Goal: Task Accomplishment & Management: Manage account settings

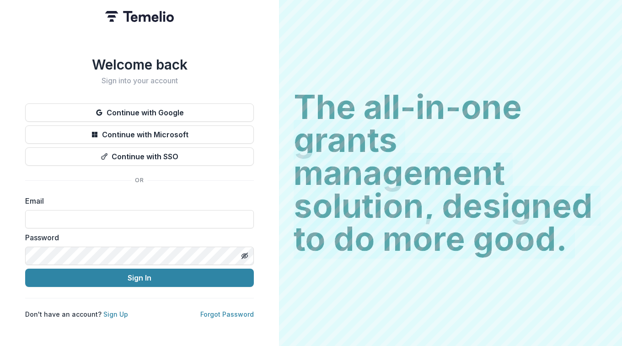
drag, startPoint x: 624, startPoint y: 104, endPoint x: 491, endPoint y: 97, distance: 132.9
click at [491, 97] on div "The all-in-one grants management solution, designed to do more good. The all-in…" at bounding box center [450, 173] width 343 height 346
click at [491, 97] on h2 "The all-in-one grants management solution, designed to do more good." at bounding box center [451, 173] width 314 height 165
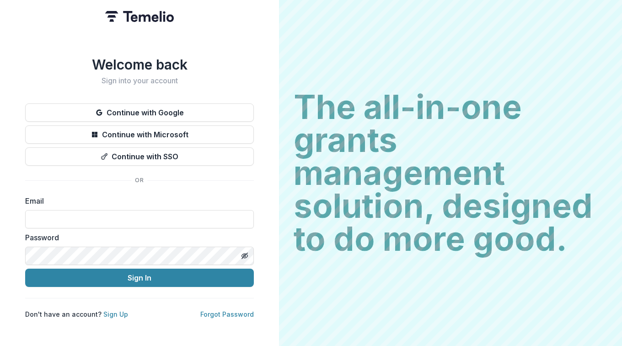
click at [492, 71] on div "The all-in-one grants management solution, designed to do more good. The all-in…" at bounding box center [450, 173] width 343 height 346
drag, startPoint x: 492, startPoint y: 71, endPoint x: 484, endPoint y: 73, distance: 8.5
click at [524, 98] on h2 "The all-in-one grants management solution, designed to do more good." at bounding box center [451, 173] width 314 height 165
click at [523, 98] on h2 "The all-in-one grants management solution, designed to do more good." at bounding box center [451, 173] width 314 height 165
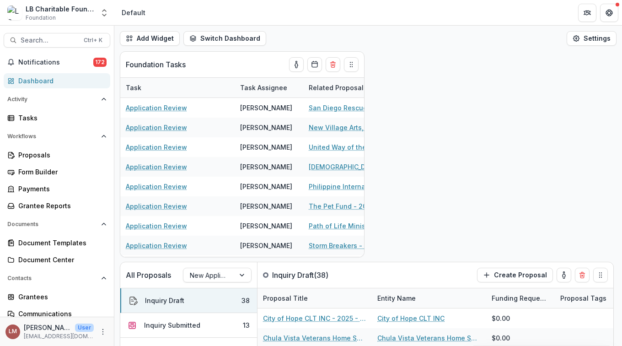
drag, startPoint x: 586, startPoint y: 94, endPoint x: 367, endPoint y: 254, distance: 270.8
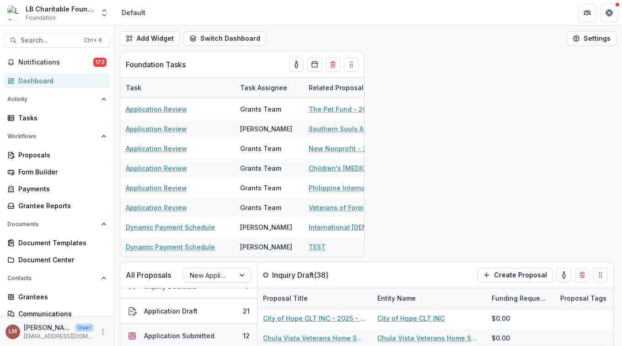
scroll to position [58, 0]
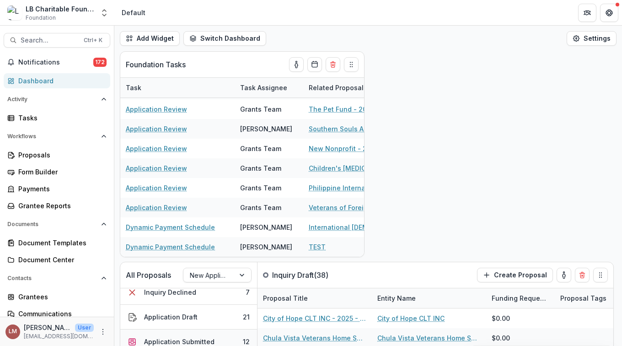
click at [193, 339] on div "Application Submitted" at bounding box center [179, 342] width 70 height 10
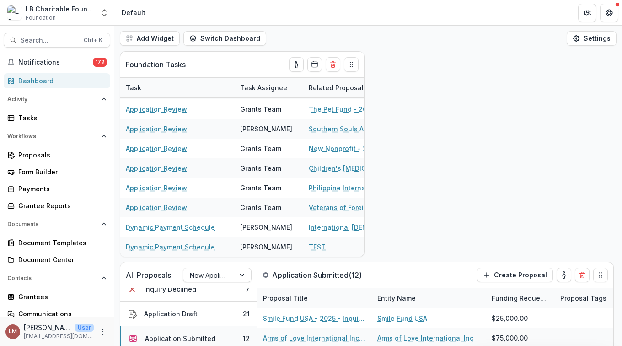
click at [202, 336] on div "Application Submitted" at bounding box center [180, 339] width 70 height 10
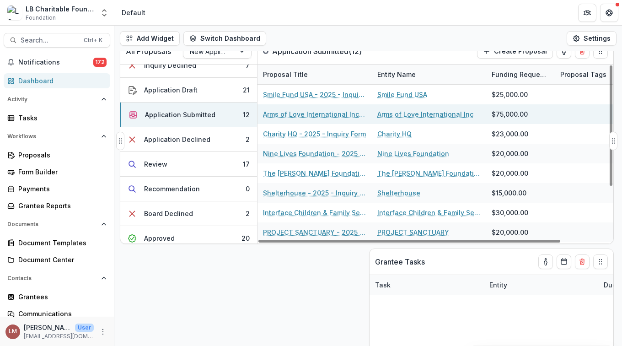
scroll to position [218, 0]
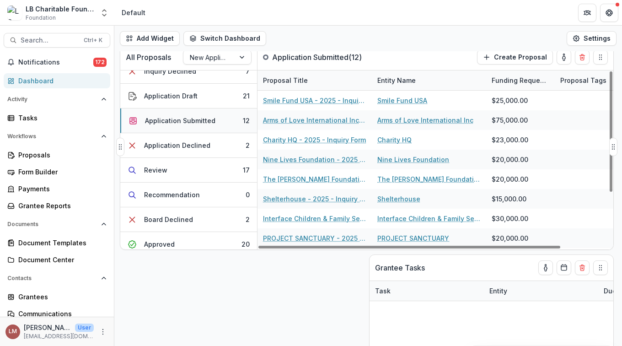
click at [204, 121] on div "Application Submitted" at bounding box center [180, 121] width 70 height 10
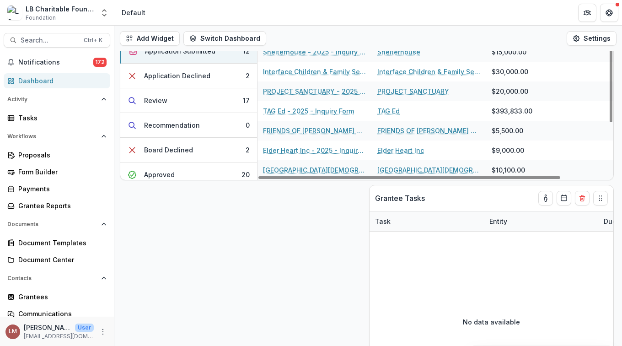
scroll to position [298, 0]
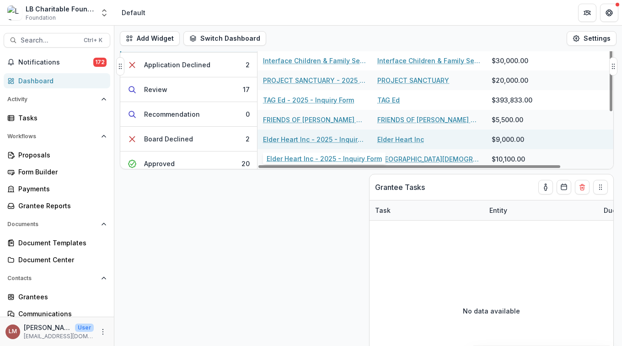
click at [293, 139] on link "Elder Heart Inc - 2025 - Inquiry Form" at bounding box center [314, 140] width 103 height 10
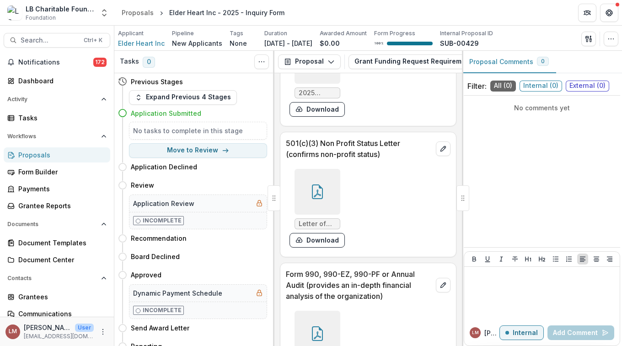
scroll to position [9493, 0]
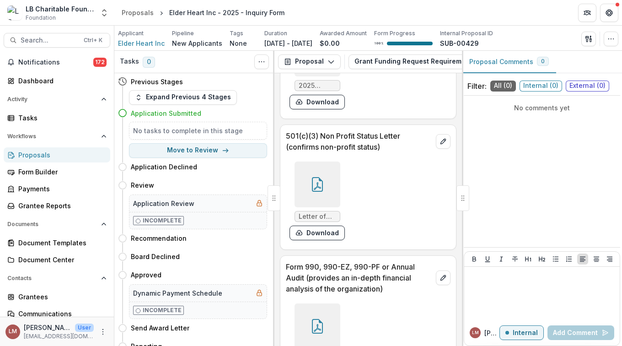
click at [310, 76] on div at bounding box center [318, 54] width 46 height 46
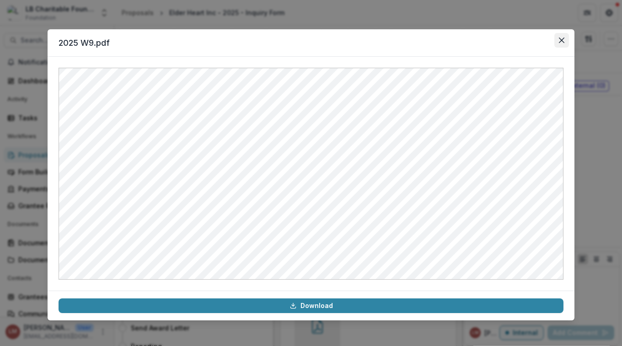
click at [564, 39] on icon "Close" at bounding box center [561, 40] width 5 height 5
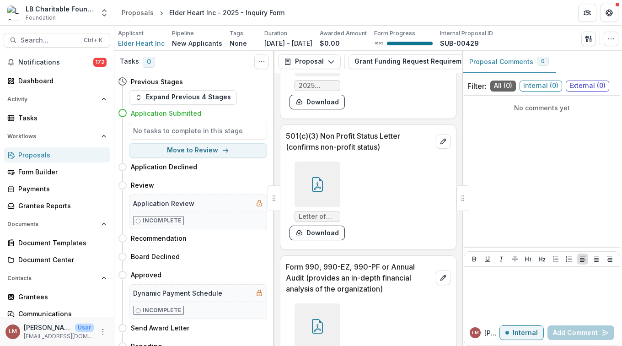
click at [326, 207] on div at bounding box center [318, 185] width 46 height 46
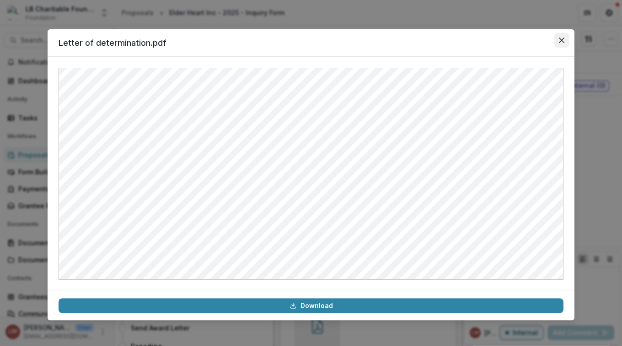
click at [560, 38] on icon "Close" at bounding box center [561, 40] width 5 height 5
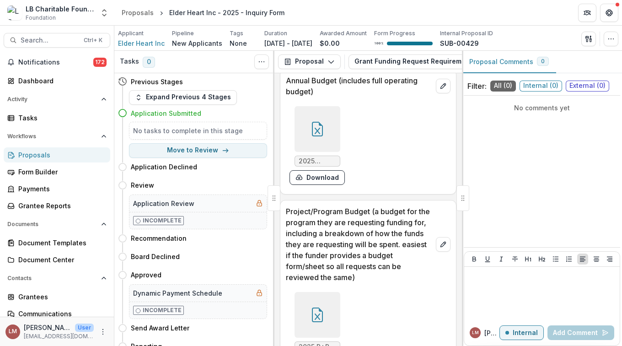
scroll to position [9821, 0]
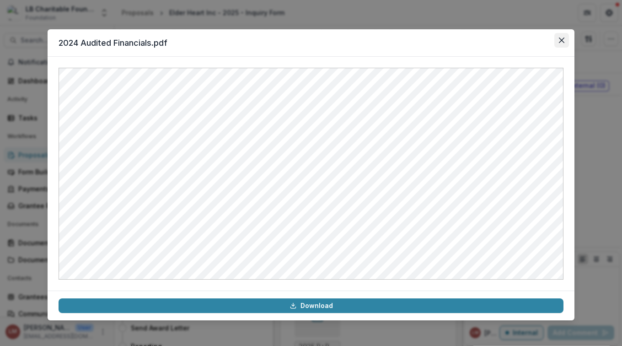
click at [562, 39] on icon "Close" at bounding box center [561, 40] width 5 height 5
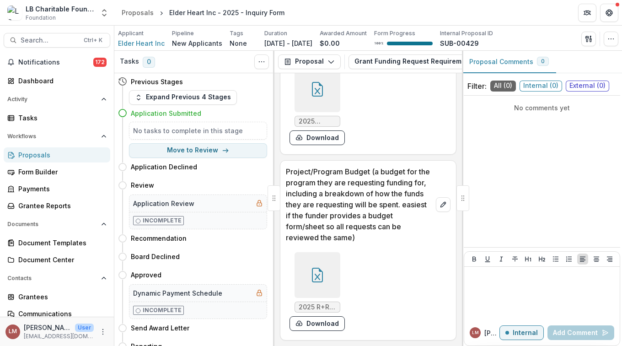
scroll to position [9954, 0]
click at [207, 150] on button "Move to Review" at bounding box center [198, 150] width 138 height 15
select select "******"
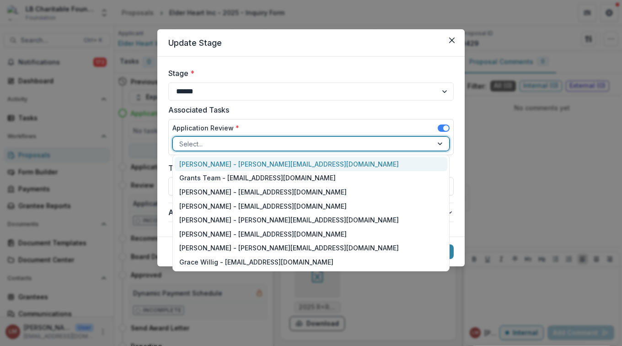
click at [441, 144] on div at bounding box center [441, 144] width 16 height 14
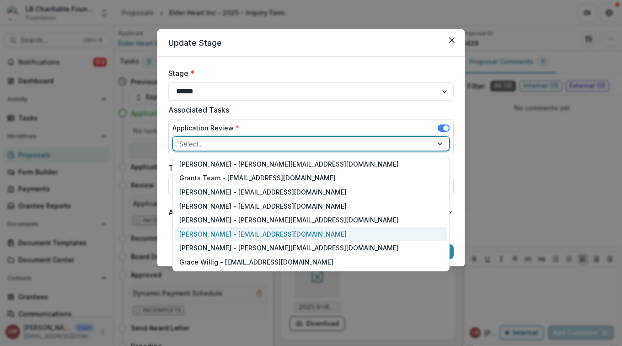
click at [211, 236] on div "[PERSON_NAME] - [EMAIL_ADDRESS][DOMAIN_NAME]" at bounding box center [311, 234] width 273 height 14
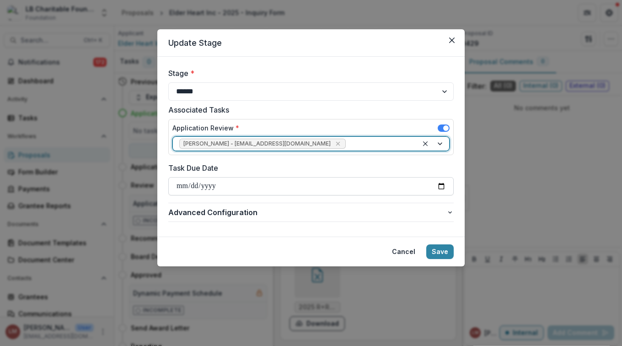
click at [444, 184] on input "Task Due Date" at bounding box center [311, 186] width 286 height 18
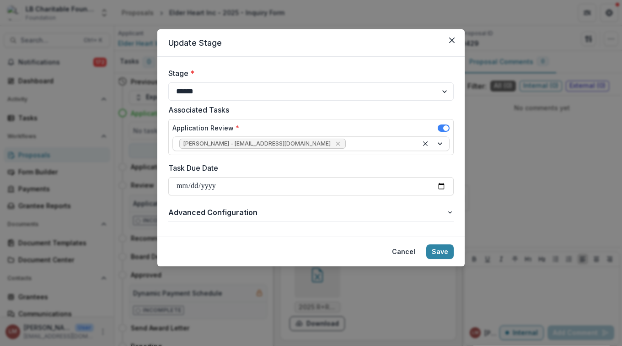
type input "**********"
click at [438, 254] on button "Save" at bounding box center [440, 251] width 27 height 15
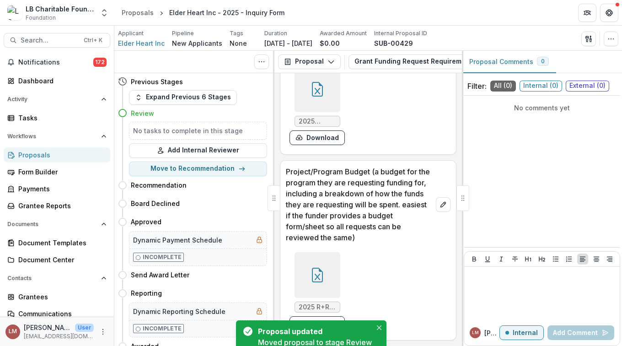
scroll to position [9954, 0]
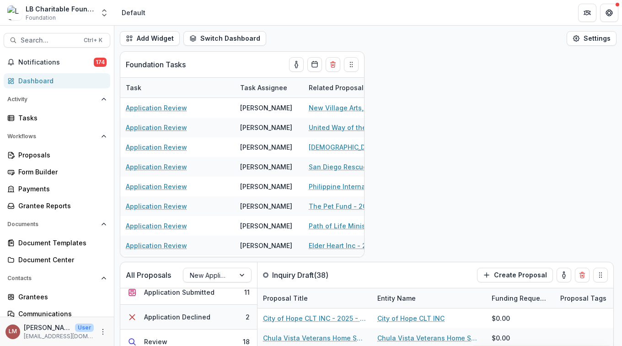
scroll to position [106, 0]
click at [222, 296] on button "Application Submitted 11" at bounding box center [188, 293] width 137 height 25
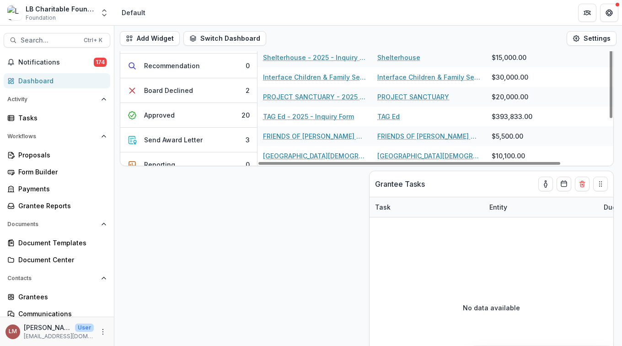
scroll to position [302, 0]
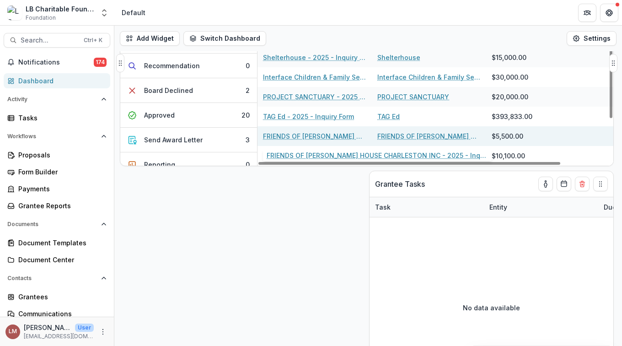
click at [283, 135] on link "FRIENDS OF [PERSON_NAME] HOUSE CHARLESTON INC - 2025 - Inquiry Form" at bounding box center [314, 136] width 103 height 10
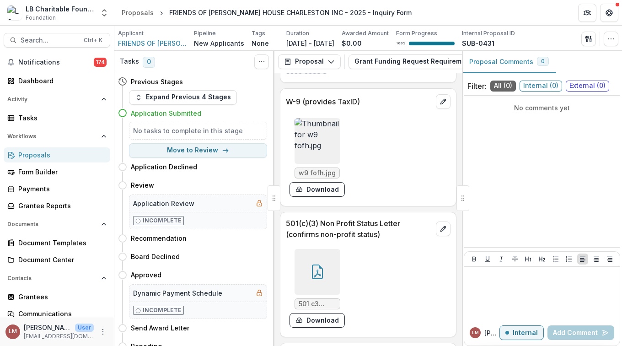
scroll to position [7023, 0]
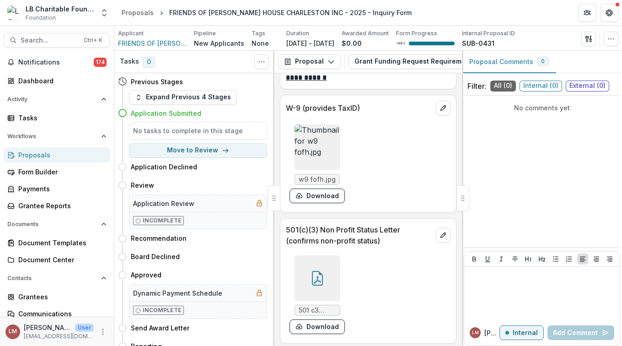
click at [314, 168] on img at bounding box center [318, 147] width 46 height 46
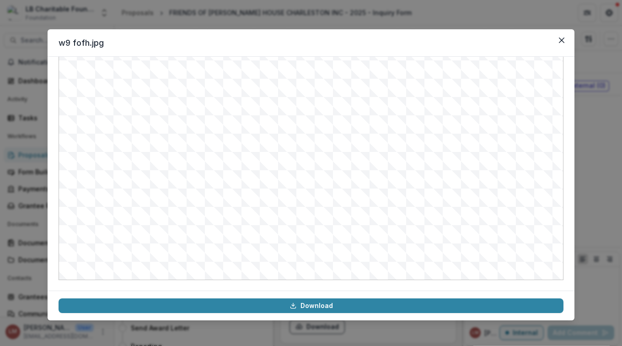
scroll to position [99, 0]
click at [561, 41] on icon "Close" at bounding box center [561, 40] width 5 height 5
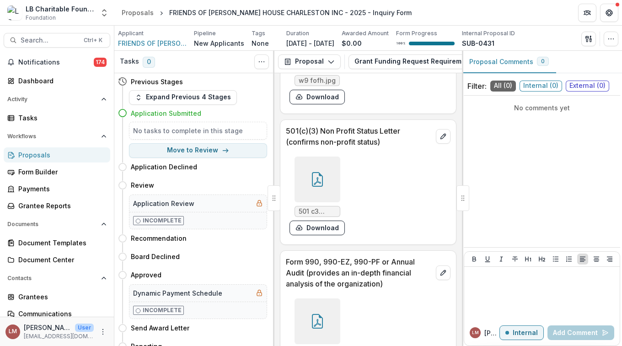
scroll to position [7122, 0]
click at [319, 200] on div at bounding box center [318, 179] width 46 height 46
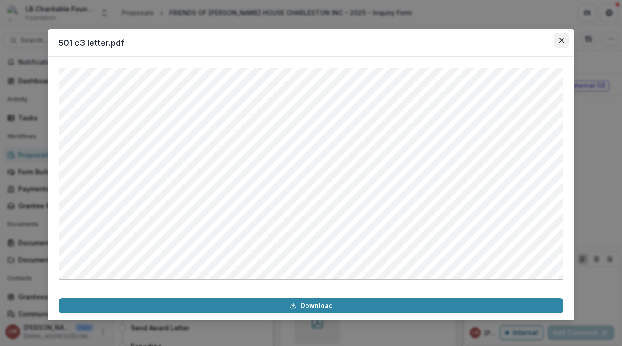
click at [566, 42] on button "Close" at bounding box center [562, 40] width 15 height 15
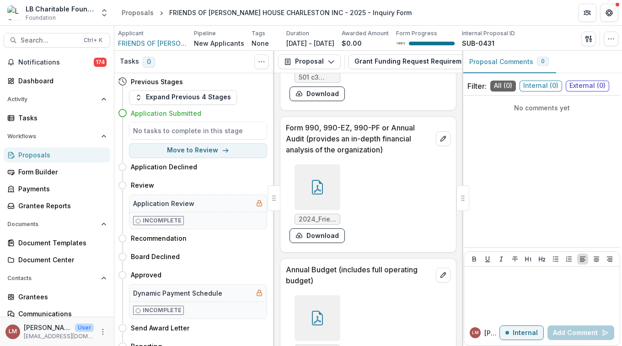
scroll to position [7263, 0]
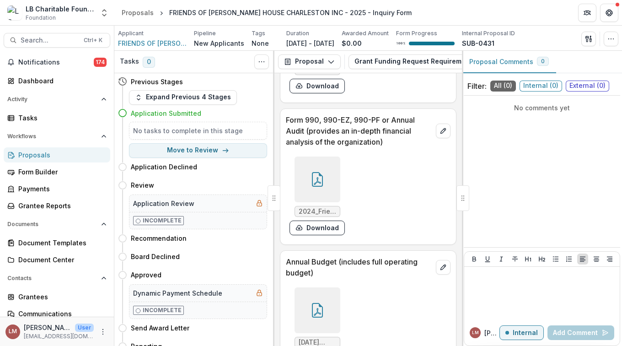
click at [323, 200] on div at bounding box center [318, 180] width 46 height 46
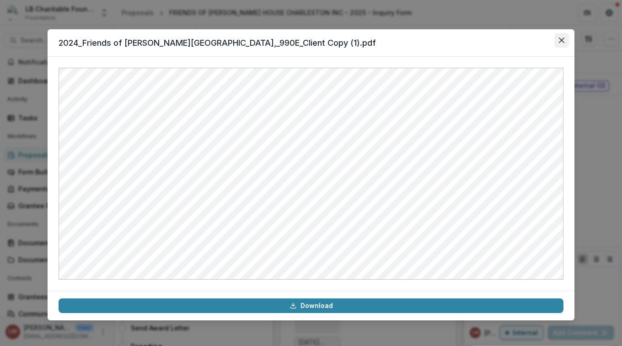
click at [563, 44] on button "Close" at bounding box center [562, 40] width 15 height 15
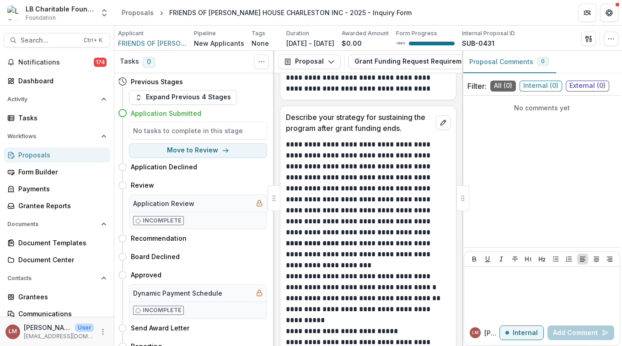
scroll to position [4702, 0]
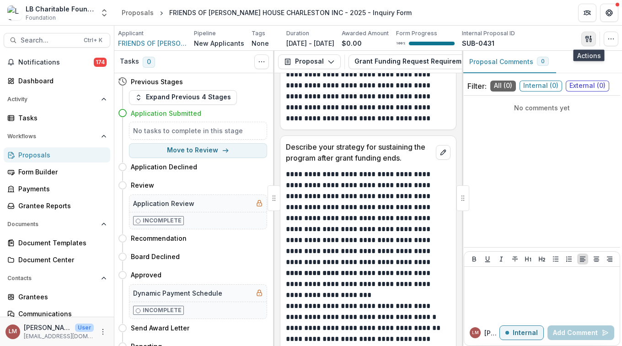
click at [588, 39] on icon "button" at bounding box center [587, 39] width 3 height 6
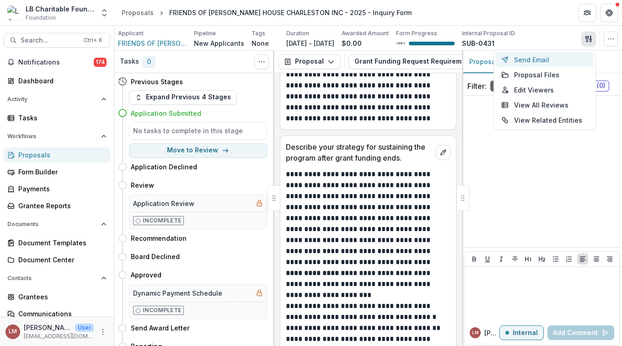
click at [532, 58] on button "Send Email" at bounding box center [545, 59] width 98 height 15
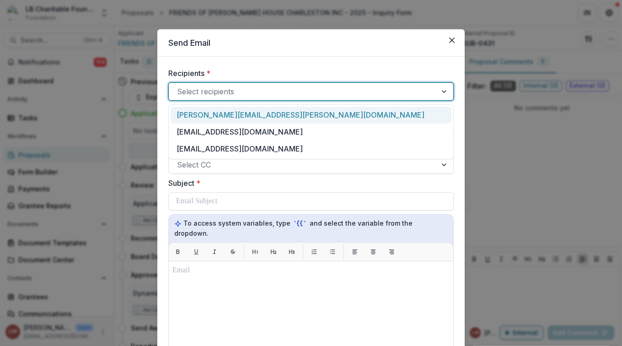
click at [443, 92] on div at bounding box center [445, 91] width 16 height 17
click at [283, 115] on div "[PERSON_NAME][EMAIL_ADDRESS][PERSON_NAME][DOMAIN_NAME]" at bounding box center [311, 115] width 281 height 17
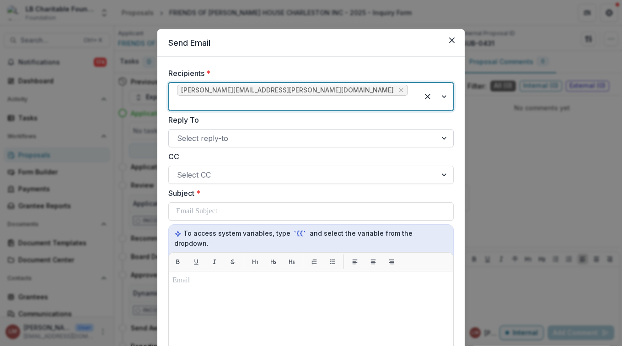
click at [445, 130] on div at bounding box center [445, 138] width 16 height 17
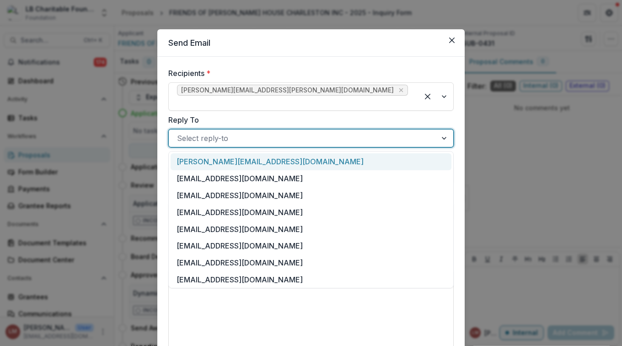
click at [251, 153] on div "[PERSON_NAME][EMAIL_ADDRESS][DOMAIN_NAME]" at bounding box center [311, 161] width 281 height 17
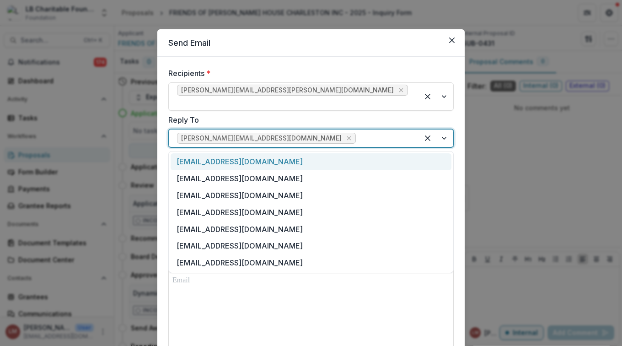
click at [447, 130] on div at bounding box center [436, 138] width 35 height 17
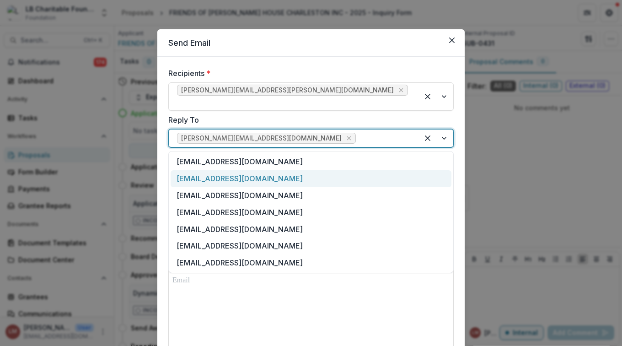
click at [245, 170] on div "[EMAIL_ADDRESS][DOMAIN_NAME]" at bounding box center [311, 178] width 281 height 17
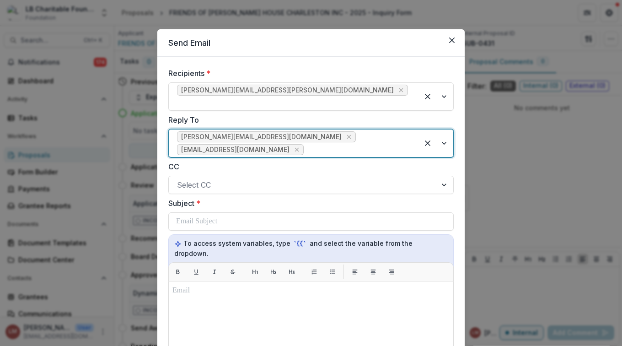
click at [441, 133] on div at bounding box center [436, 143] width 35 height 27
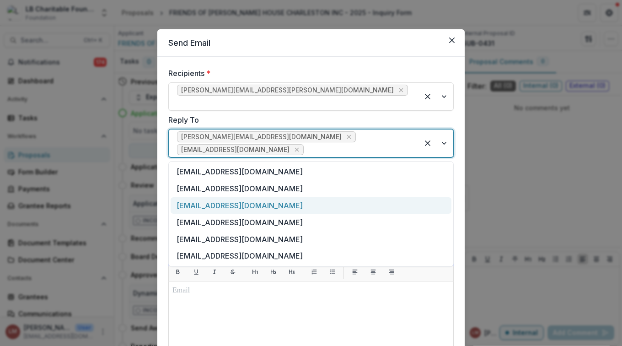
click at [235, 198] on div "[EMAIL_ADDRESS][DOMAIN_NAME]" at bounding box center [311, 205] width 281 height 17
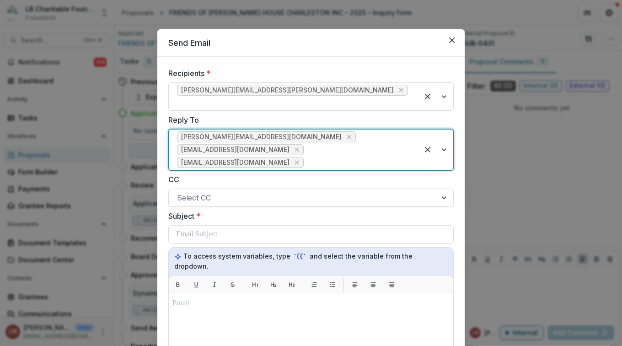
click at [440, 140] on div at bounding box center [436, 150] width 35 height 40
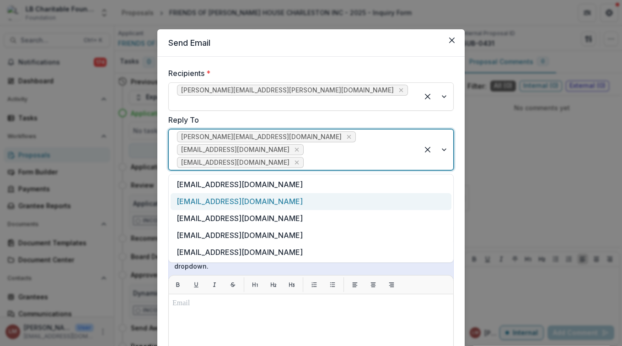
click at [272, 193] on div "[EMAIL_ADDRESS][DOMAIN_NAME]" at bounding box center [311, 201] width 281 height 17
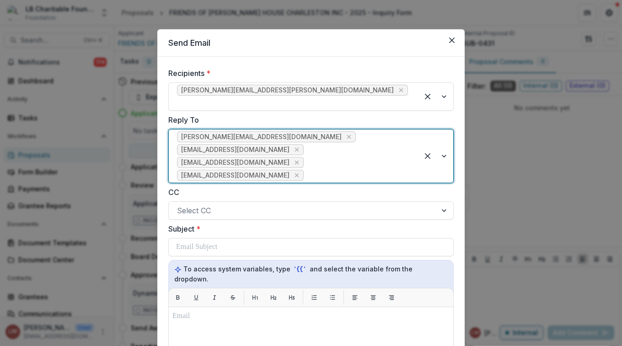
click at [443, 146] on div at bounding box center [436, 156] width 35 height 53
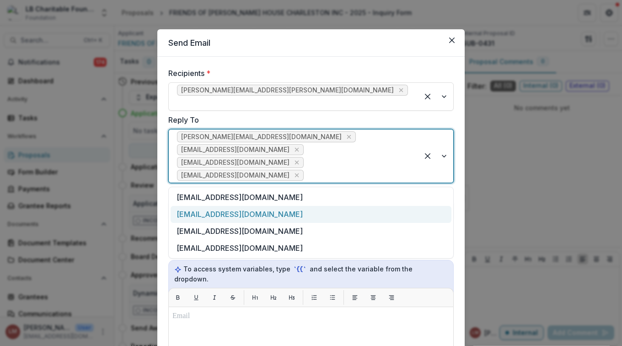
click at [229, 206] on div "[EMAIL_ADDRESS][DOMAIN_NAME]" at bounding box center [311, 214] width 281 height 17
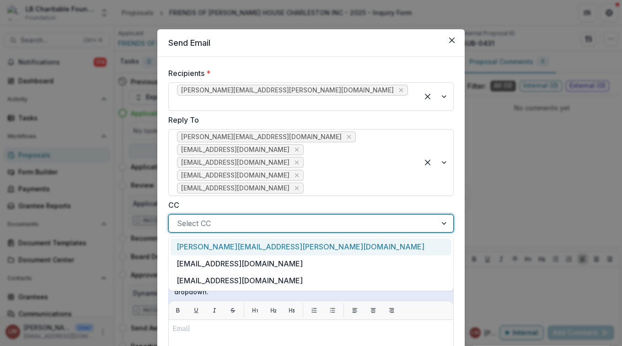
click at [444, 216] on div at bounding box center [445, 223] width 16 height 17
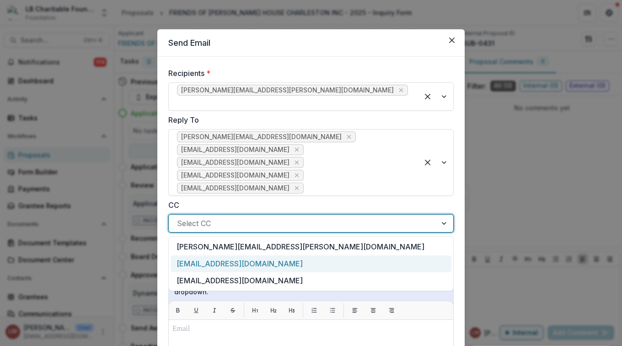
click at [217, 255] on div "[EMAIL_ADDRESS][DOMAIN_NAME]" at bounding box center [311, 263] width 281 height 17
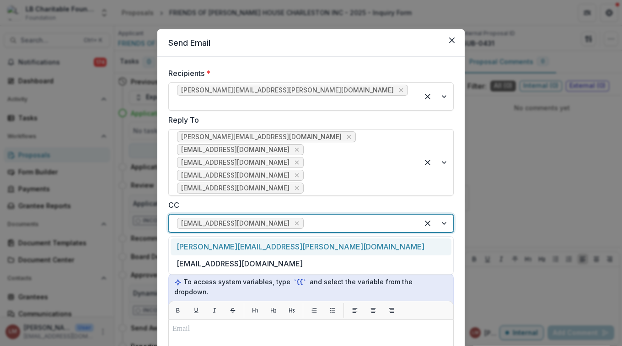
click at [441, 215] on div at bounding box center [436, 223] width 35 height 17
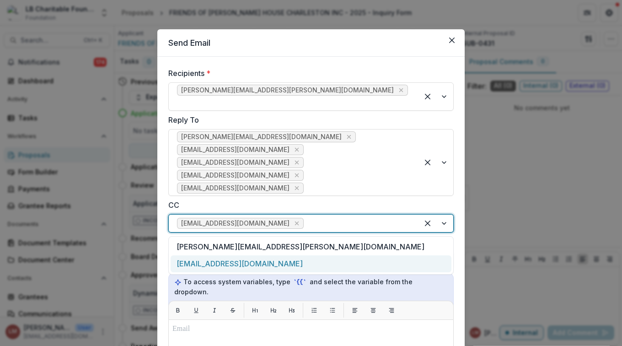
click at [223, 255] on div "[EMAIL_ADDRESS][DOMAIN_NAME]" at bounding box center [311, 263] width 281 height 17
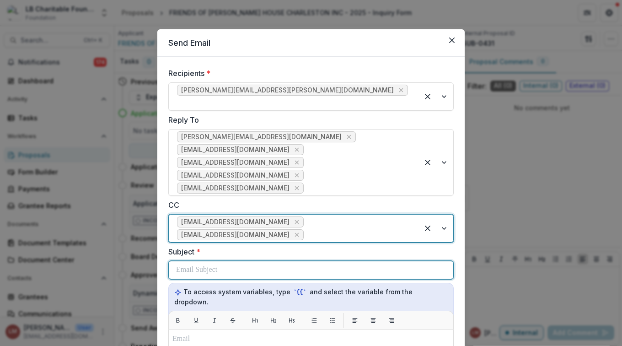
click at [217, 265] on p at bounding box center [196, 270] width 41 height 11
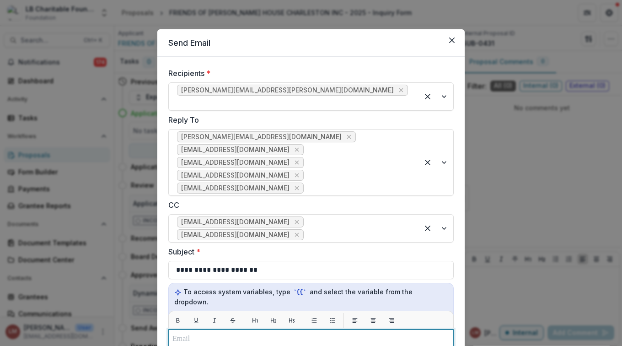
click at [204, 334] on p at bounding box center [311, 339] width 277 height 11
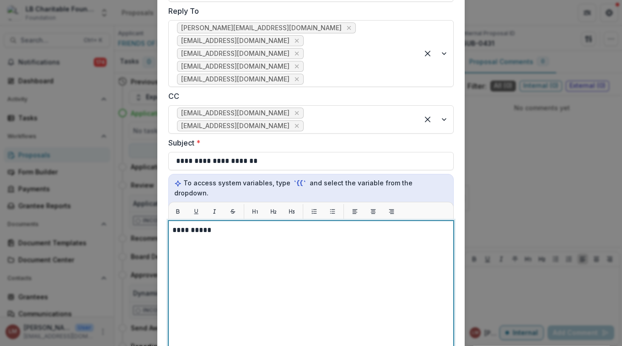
scroll to position [148, 0]
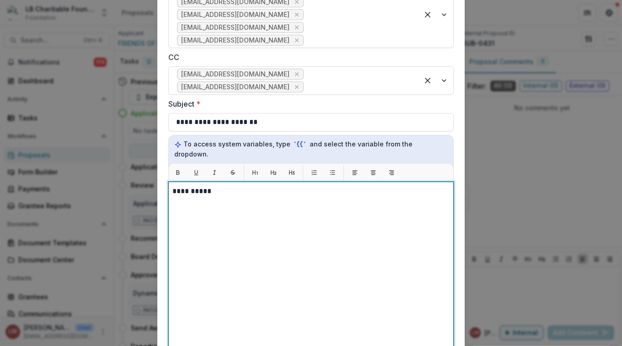
click at [202, 198] on div "**********" at bounding box center [311, 296] width 277 height 221
click at [222, 186] on p "**********" at bounding box center [311, 191] width 277 height 11
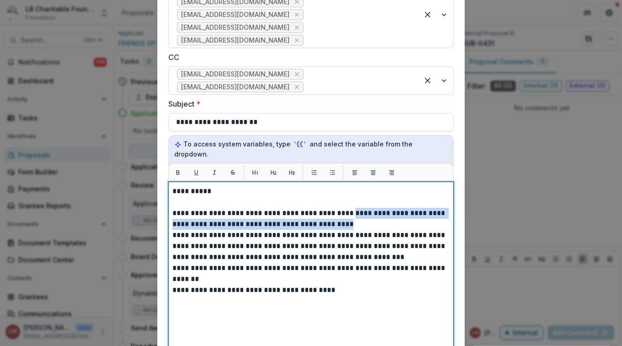
drag, startPoint x: 340, startPoint y: 193, endPoint x: 366, endPoint y: 202, distance: 27.1
click at [366, 208] on p "**********" at bounding box center [311, 219] width 277 height 22
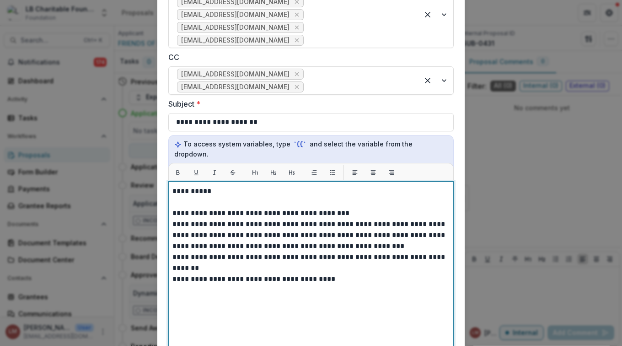
click at [287, 219] on p "**********" at bounding box center [311, 235] width 277 height 33
click at [341, 219] on p "**********" at bounding box center [311, 235] width 277 height 33
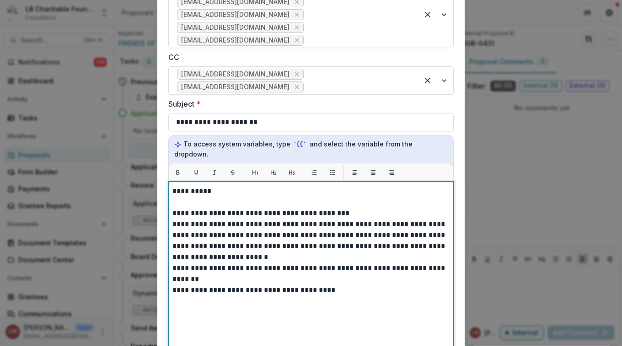
click at [365, 235] on p "**********" at bounding box center [311, 241] width 277 height 44
drag, startPoint x: 258, startPoint y: 193, endPoint x: 247, endPoint y: 196, distance: 11.3
click at [258, 208] on p "**********" at bounding box center [311, 213] width 277 height 11
click at [196, 219] on p "**********" at bounding box center [311, 241] width 277 height 44
click at [339, 219] on p "**********" at bounding box center [311, 241] width 277 height 44
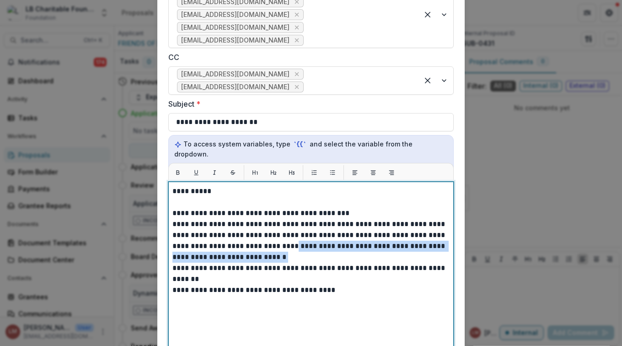
drag, startPoint x: 267, startPoint y: 226, endPoint x: 285, endPoint y: 235, distance: 20.3
click at [285, 235] on p "**********" at bounding box center [311, 241] width 277 height 44
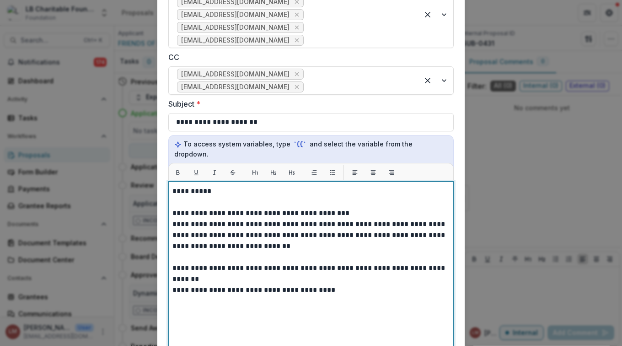
click at [173, 219] on p "**********" at bounding box center [311, 235] width 277 height 33
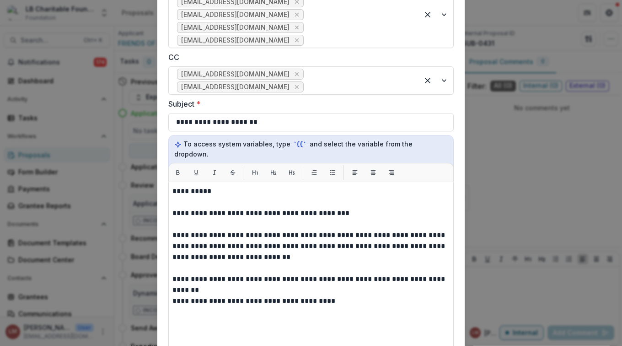
click at [170, 280] on div "**********" at bounding box center [311, 296] width 286 height 229
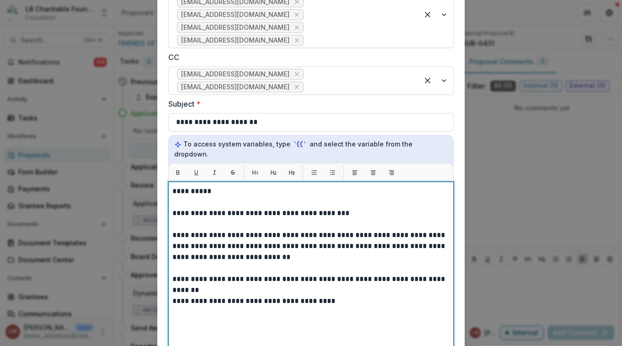
click at [173, 296] on p "**********" at bounding box center [311, 301] width 277 height 11
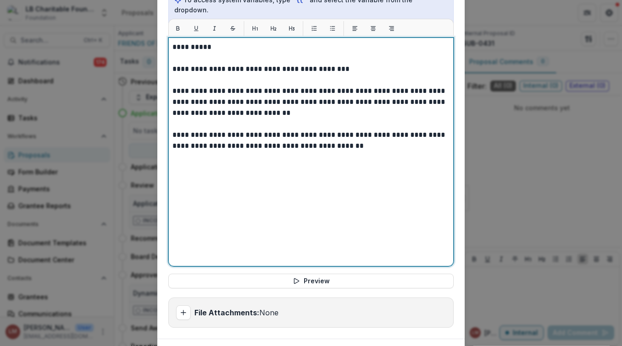
scroll to position [311, 0]
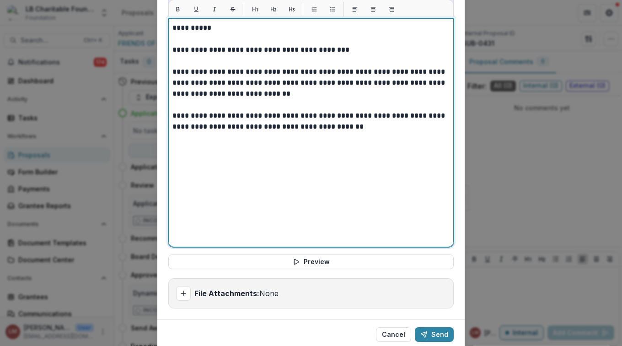
click at [176, 132] on div "**********" at bounding box center [311, 132] width 277 height 221
click at [357, 112] on p "**********" at bounding box center [311, 121] width 277 height 22
click at [226, 143] on p "**********" at bounding box center [311, 148] width 277 height 11
drag, startPoint x: 400, startPoint y: 52, endPoint x: 400, endPoint y: 59, distance: 6.4
click at [400, 66] on p "**********" at bounding box center [311, 82] width 277 height 33
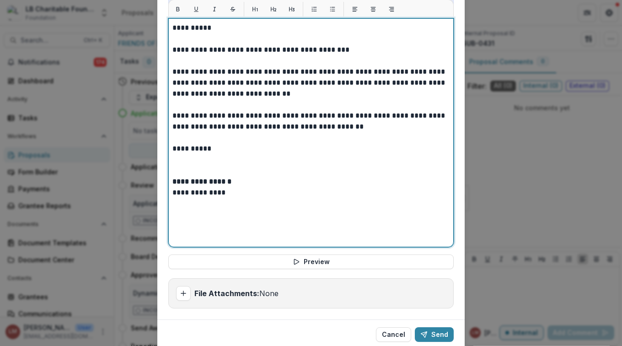
click at [274, 67] on p "**********" at bounding box center [311, 82] width 277 height 33
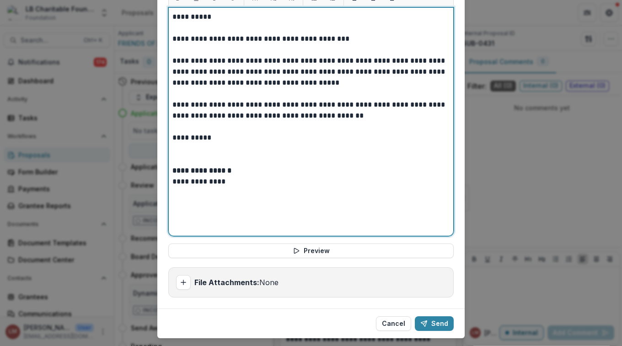
scroll to position [324, 0]
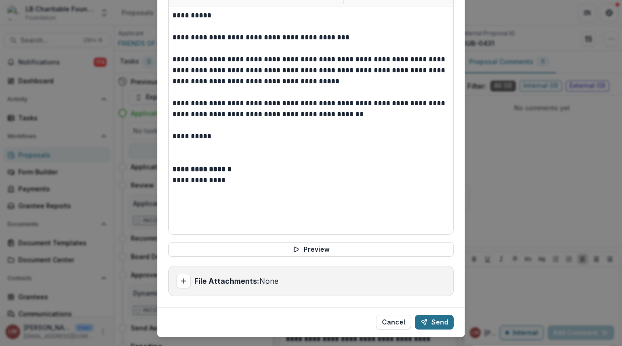
click at [441, 315] on button "Send" at bounding box center [434, 322] width 39 height 15
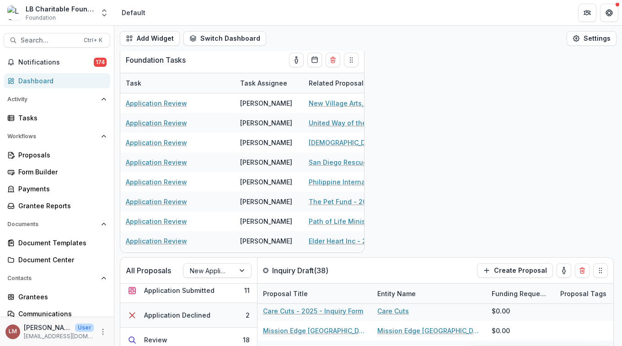
scroll to position [101, 0]
click at [219, 297] on button "Application Submitted 11" at bounding box center [188, 293] width 137 height 25
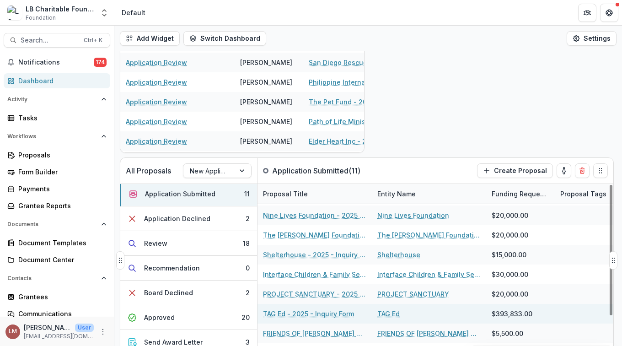
scroll to position [125, 0]
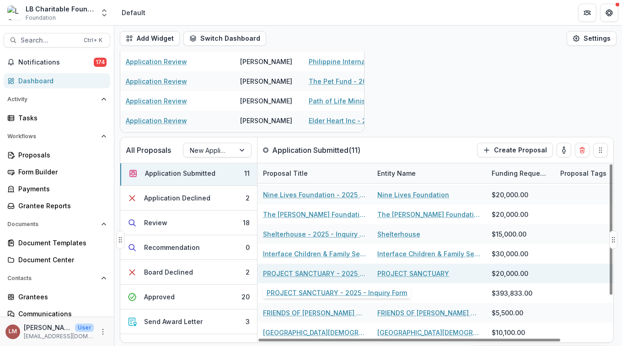
click at [294, 272] on link "PROJECT SANCTUARY - 2025 - Inquiry Form" at bounding box center [314, 274] width 103 height 10
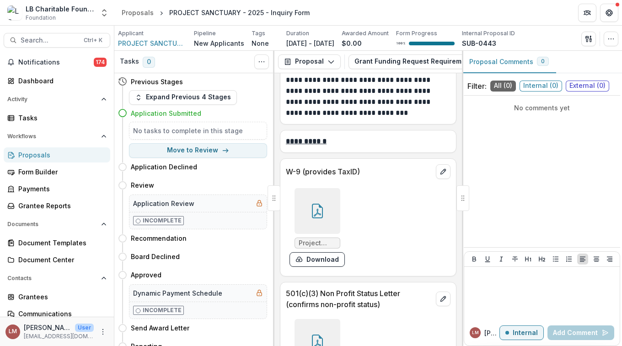
scroll to position [8582, 0]
click at [313, 218] on icon at bounding box center [317, 211] width 15 height 15
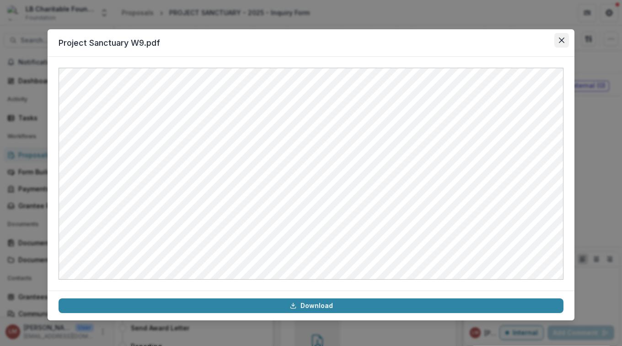
click at [566, 39] on button "Close" at bounding box center [562, 40] width 15 height 15
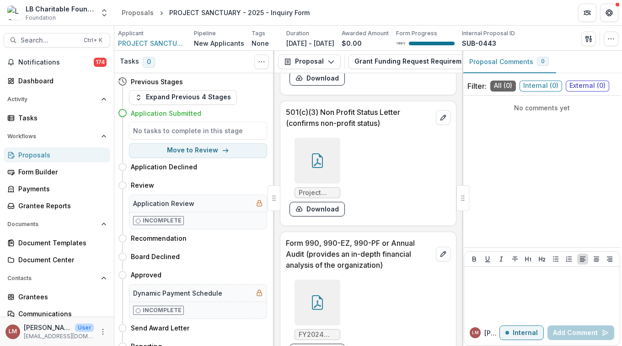
scroll to position [8764, 0]
click at [314, 168] on icon at bounding box center [317, 160] width 15 height 15
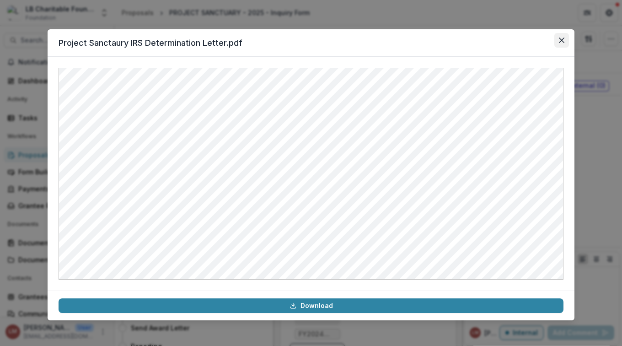
click at [568, 40] on button "Close" at bounding box center [562, 40] width 15 height 15
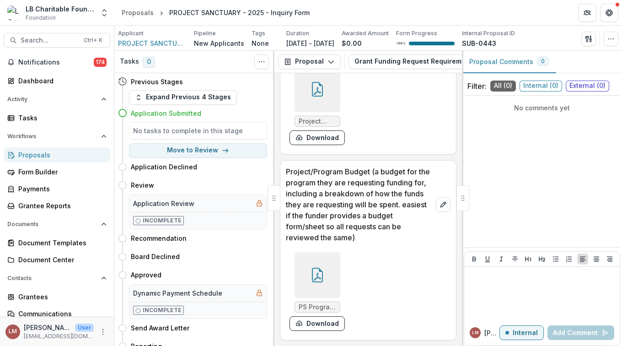
scroll to position [9143, 0]
click at [197, 152] on button "Move to Review" at bounding box center [198, 150] width 138 height 15
select select "******"
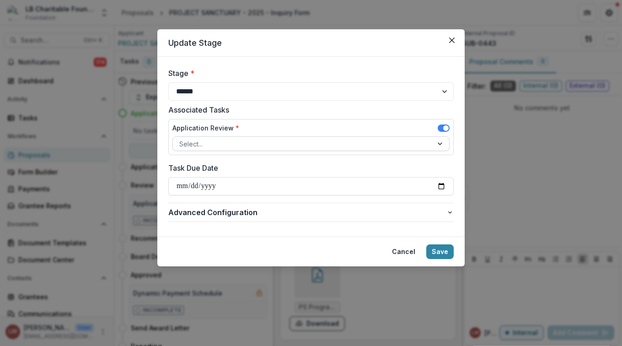
click at [441, 143] on div at bounding box center [441, 144] width 16 height 14
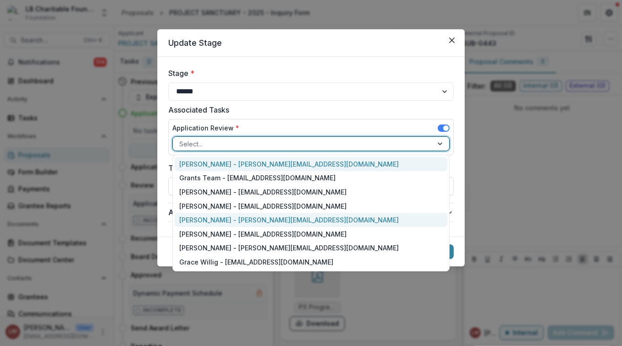
click at [218, 218] on div "[PERSON_NAME] - [PERSON_NAME][EMAIL_ADDRESS][DOMAIN_NAME]" at bounding box center [311, 220] width 273 height 14
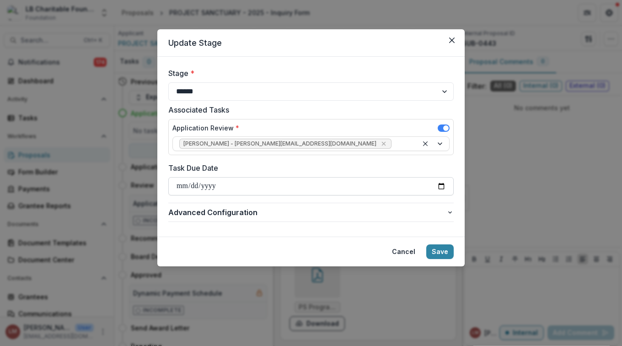
click at [442, 186] on input "Task Due Date" at bounding box center [311, 186] width 286 height 18
type input "**********"
click at [439, 249] on button "Save" at bounding box center [440, 251] width 27 height 15
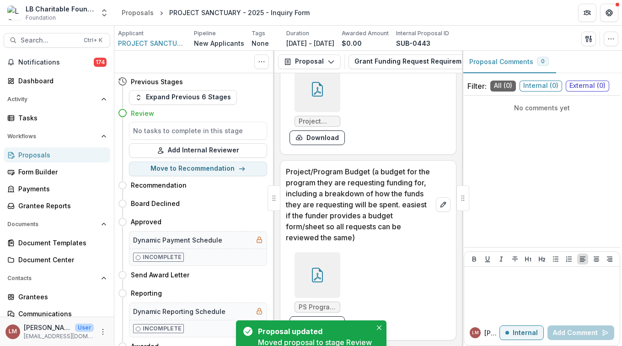
scroll to position [9143, 0]
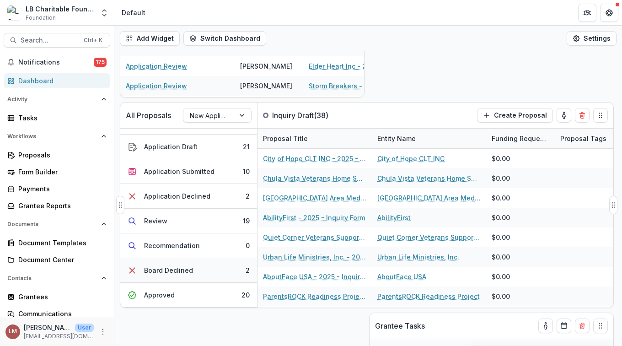
scroll to position [60, 0]
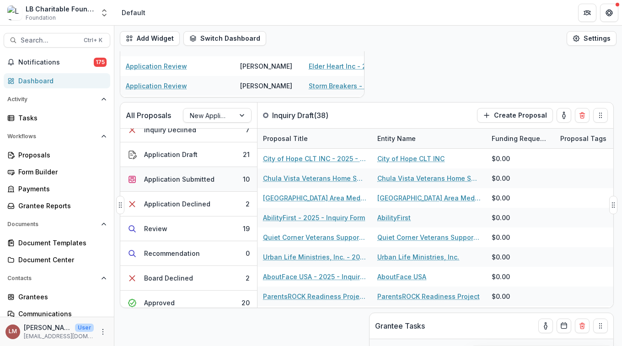
click at [202, 180] on div "Application Submitted" at bounding box center [179, 179] width 70 height 10
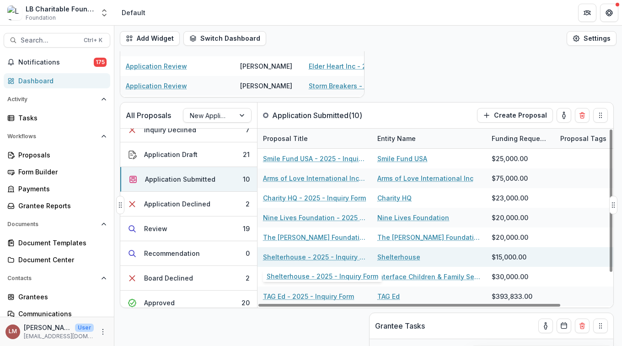
click at [281, 259] on link "Shelterhouse - 2025 - Inquiry Form" at bounding box center [314, 257] width 103 height 10
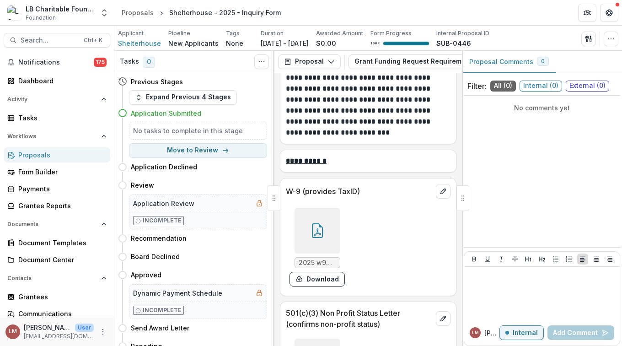
scroll to position [7754, 0]
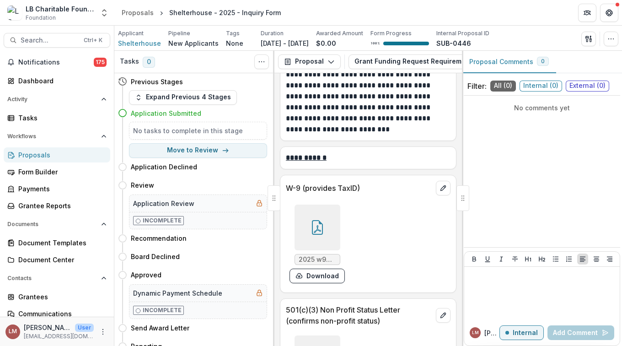
click at [316, 235] on icon at bounding box center [317, 227] width 15 height 15
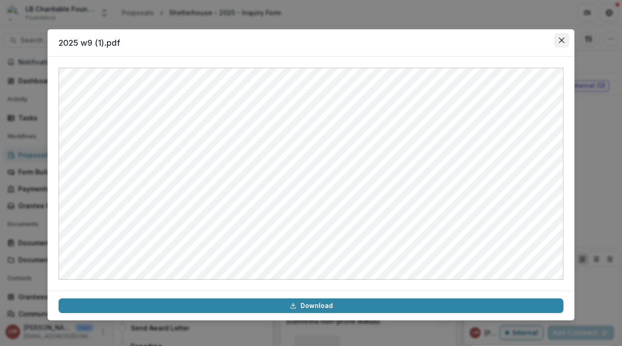
click at [564, 41] on icon "Close" at bounding box center [561, 40] width 5 height 5
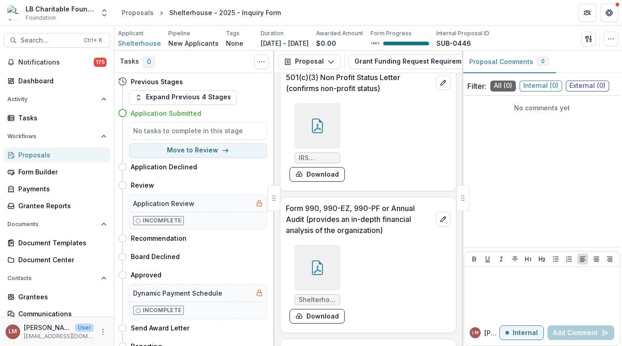
scroll to position [7991, 0]
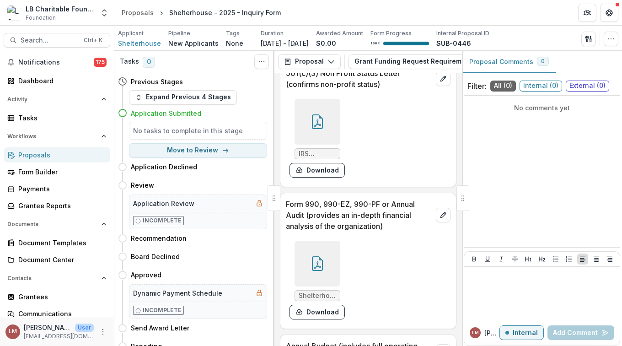
click at [326, 145] on div at bounding box center [318, 122] width 46 height 46
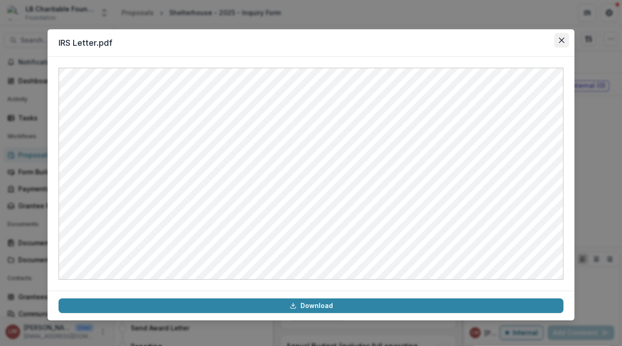
click at [564, 39] on icon "Close" at bounding box center [561, 40] width 5 height 5
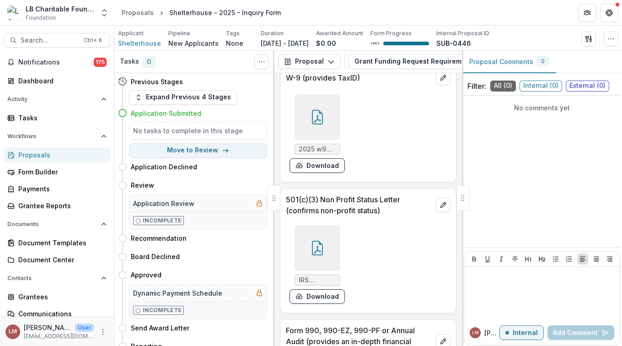
scroll to position [7846, 0]
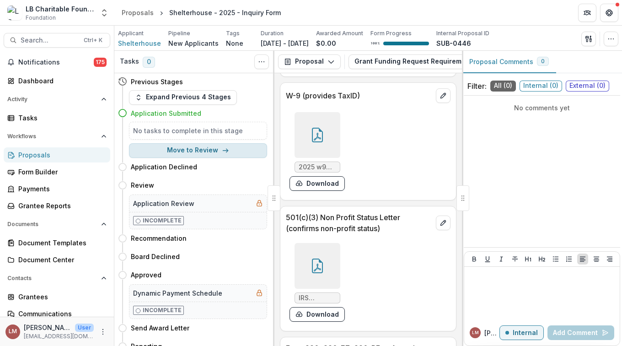
click at [195, 152] on button "Move to Review" at bounding box center [198, 150] width 138 height 15
select select "******"
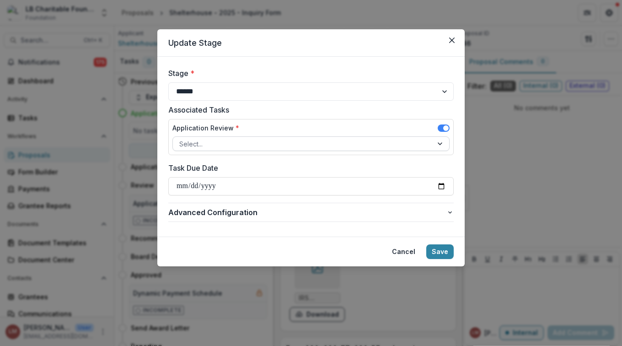
click at [440, 143] on div at bounding box center [441, 144] width 16 height 14
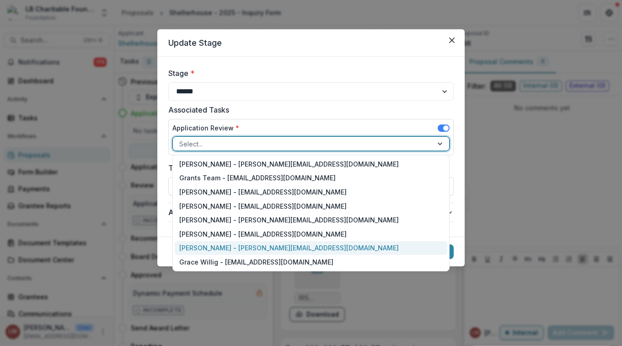
click at [198, 247] on div "[PERSON_NAME] - [PERSON_NAME][EMAIL_ADDRESS][DOMAIN_NAME]" at bounding box center [311, 248] width 273 height 14
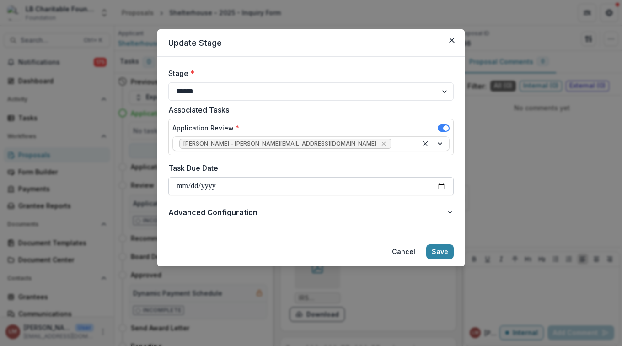
click at [439, 185] on input "Task Due Date" at bounding box center [311, 186] width 286 height 18
type input "**********"
click at [439, 253] on button "Save" at bounding box center [440, 251] width 27 height 15
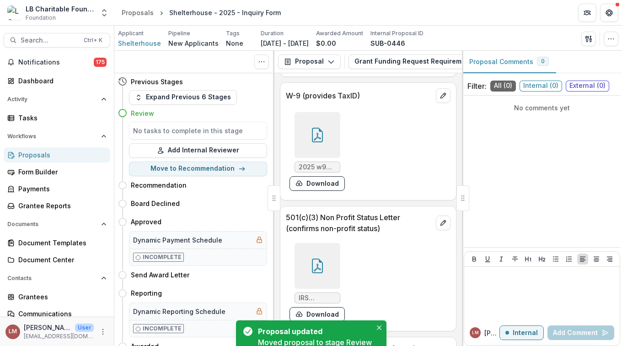
scroll to position [7991, 0]
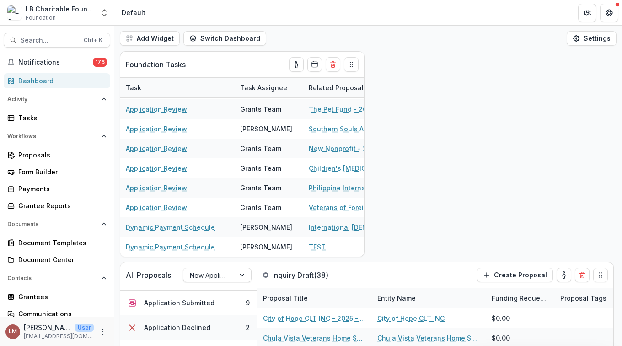
scroll to position [92, 0]
click at [201, 307] on div "Application Submitted" at bounding box center [179, 308] width 70 height 10
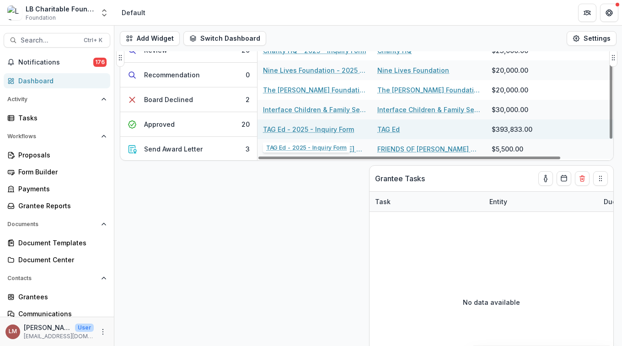
scroll to position [0, 0]
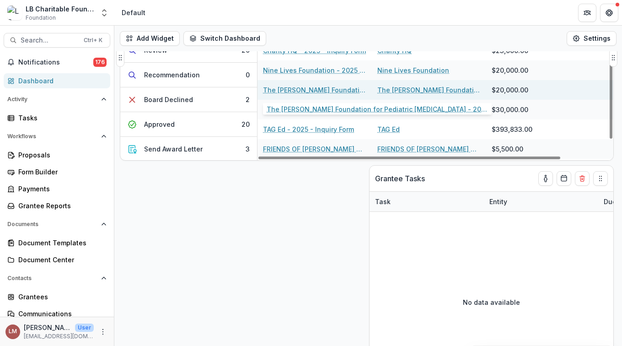
click at [317, 88] on link "The [PERSON_NAME] Foundation for Pediatric [MEDICAL_DATA] - 2025 - Inquiry Form" at bounding box center [314, 90] width 103 height 10
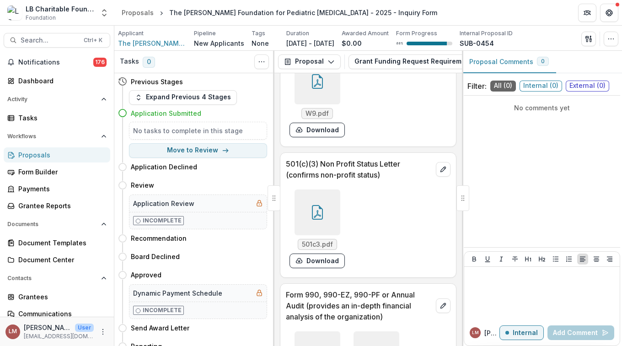
scroll to position [3938, 0]
click at [318, 106] on div at bounding box center [318, 83] width 46 height 46
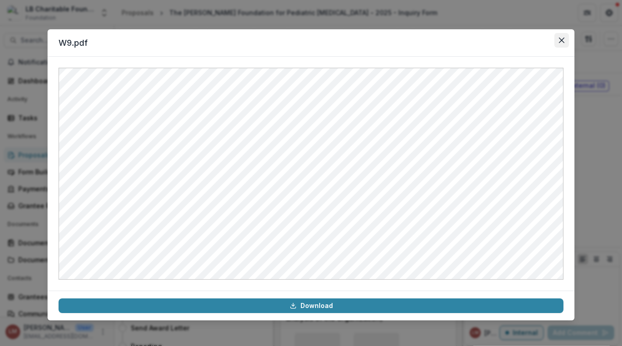
click at [559, 40] on icon "Close" at bounding box center [561, 40] width 5 height 5
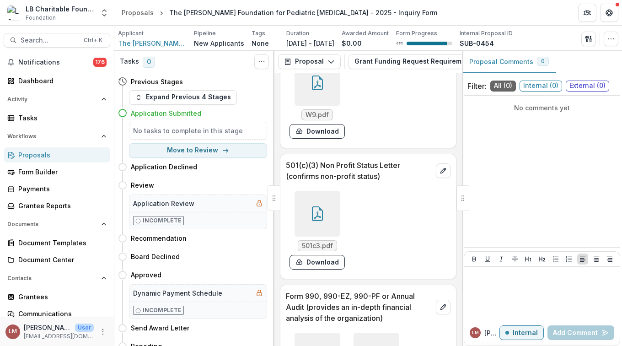
click at [319, 237] on div at bounding box center [318, 214] width 46 height 46
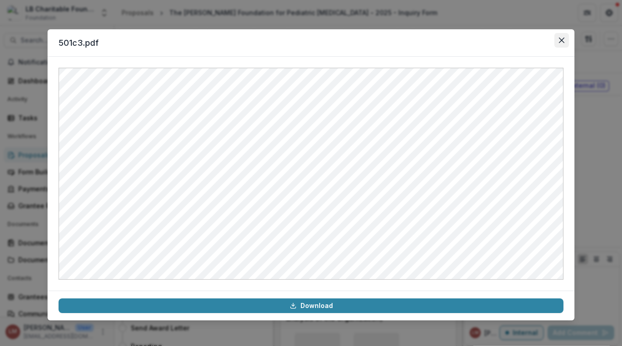
click at [561, 44] on button "Close" at bounding box center [562, 40] width 15 height 15
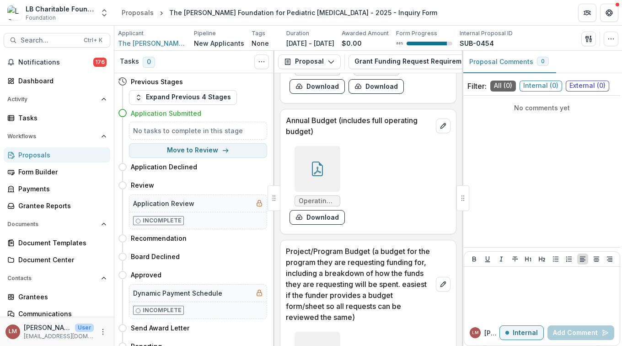
scroll to position [4359, 0]
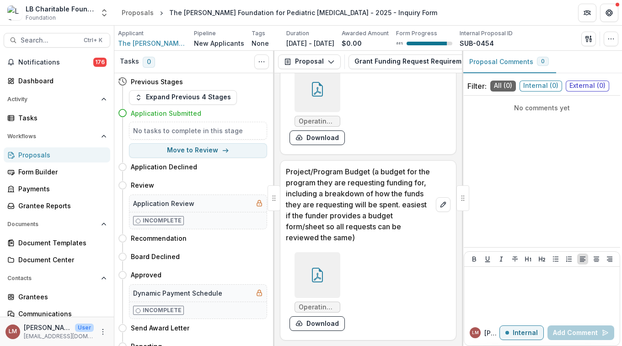
click at [587, 54] on div "Proposal Comments 0" at bounding box center [542, 62] width 160 height 22
click at [588, 42] on icon "button" at bounding box center [588, 38] width 7 height 7
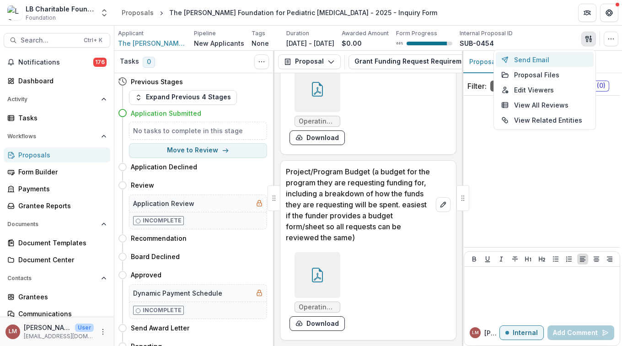
click at [536, 62] on button "Send Email" at bounding box center [545, 59] width 98 height 15
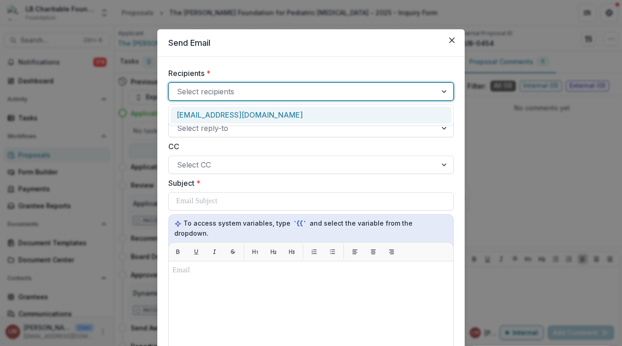
click at [439, 92] on div at bounding box center [445, 91] width 16 height 17
click at [454, 42] on button "Close" at bounding box center [452, 40] width 15 height 15
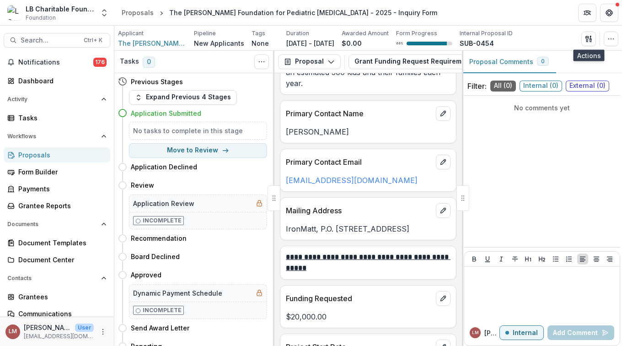
scroll to position [1053, 0]
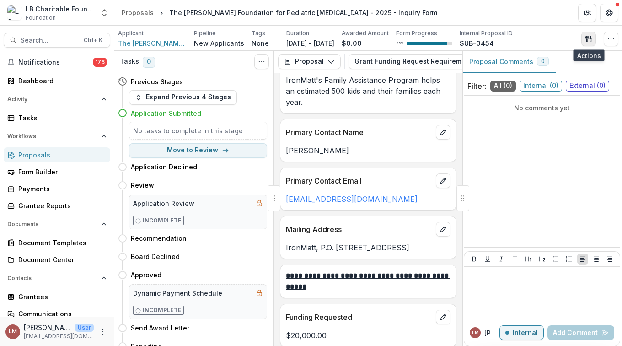
click at [586, 38] on icon "button" at bounding box center [587, 39] width 3 height 6
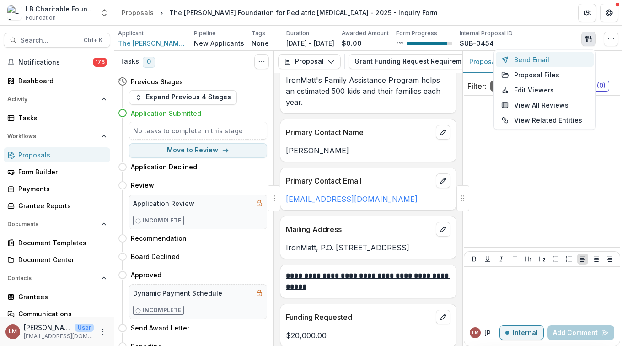
click at [531, 62] on button "Send Email" at bounding box center [545, 59] width 98 height 15
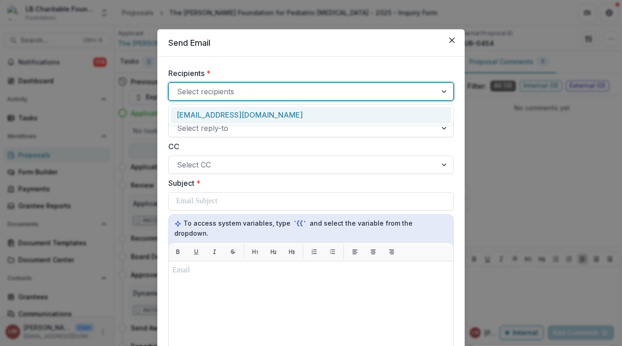
click at [446, 92] on div at bounding box center [445, 91] width 16 height 17
click at [242, 115] on div "[EMAIL_ADDRESS][DOMAIN_NAME]" at bounding box center [311, 115] width 281 height 17
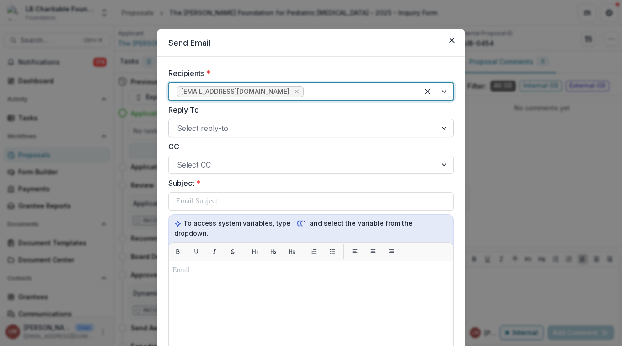
click at [443, 128] on div at bounding box center [445, 127] width 16 height 17
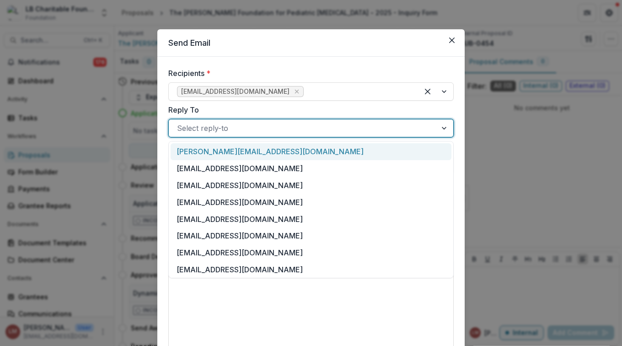
click at [236, 150] on div "[PERSON_NAME][EMAIL_ADDRESS][DOMAIN_NAME]" at bounding box center [311, 151] width 281 height 17
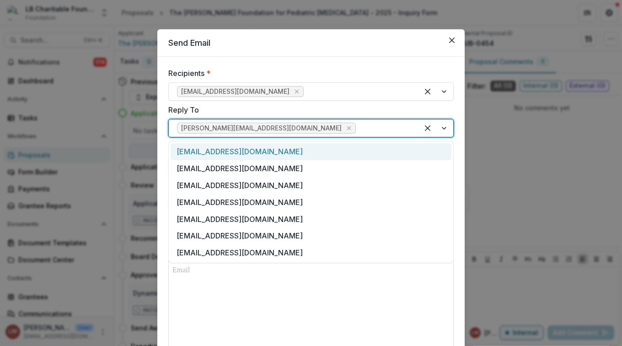
drag, startPoint x: 447, startPoint y: 130, endPoint x: 417, endPoint y: 137, distance: 31.0
click at [447, 131] on div at bounding box center [436, 127] width 35 height 17
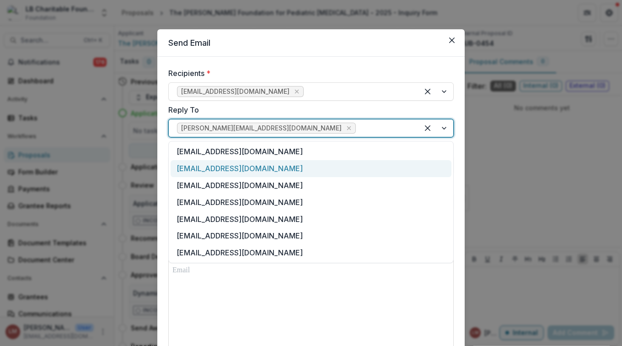
click at [221, 170] on div "[EMAIL_ADDRESS][DOMAIN_NAME]" at bounding box center [311, 168] width 281 height 17
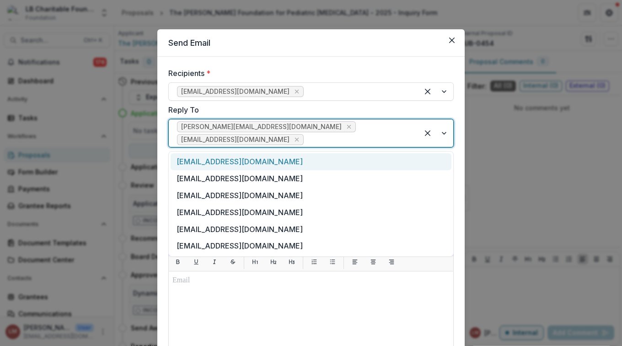
click at [443, 132] on div at bounding box center [436, 132] width 35 height 27
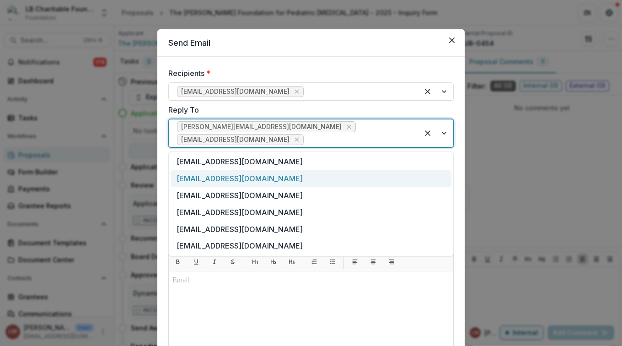
click at [249, 175] on div "[EMAIL_ADDRESS][DOMAIN_NAME]" at bounding box center [311, 178] width 281 height 17
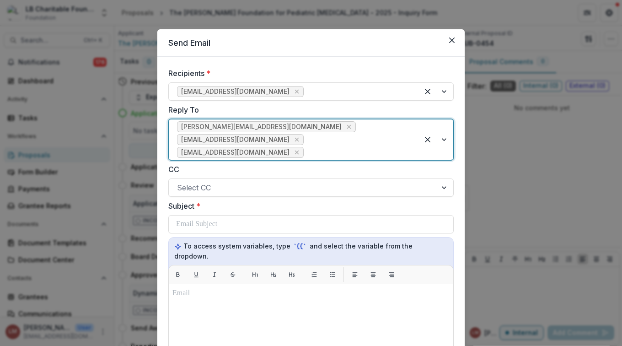
click at [443, 141] on div at bounding box center [436, 139] width 35 height 40
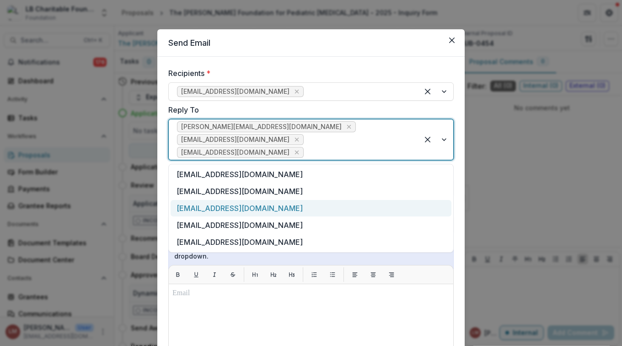
click at [281, 210] on div "[EMAIL_ADDRESS][DOMAIN_NAME]" at bounding box center [311, 208] width 281 height 17
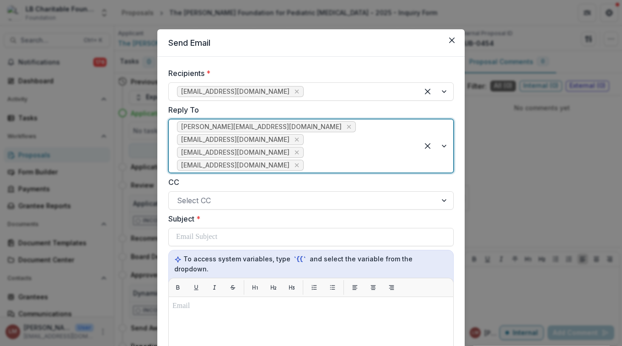
click at [441, 145] on div at bounding box center [436, 145] width 35 height 53
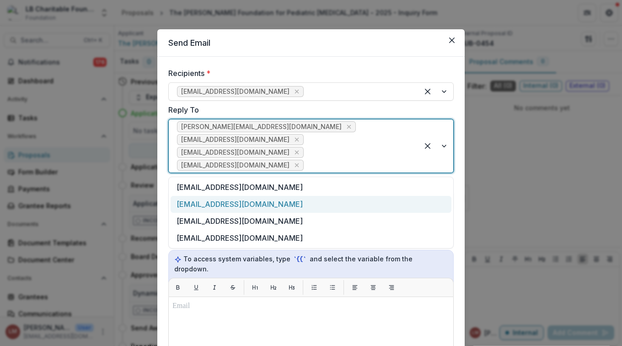
click at [263, 201] on div "[EMAIL_ADDRESS][DOMAIN_NAME]" at bounding box center [311, 204] width 281 height 17
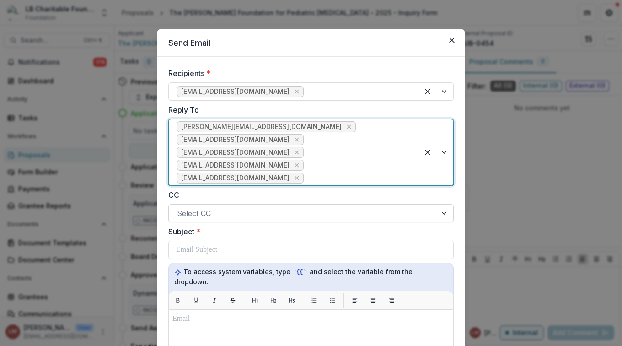
click at [438, 214] on div at bounding box center [445, 213] width 16 height 17
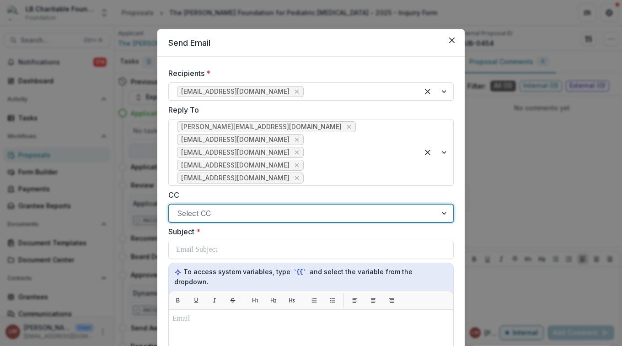
click at [445, 213] on div at bounding box center [445, 213] width 16 height 17
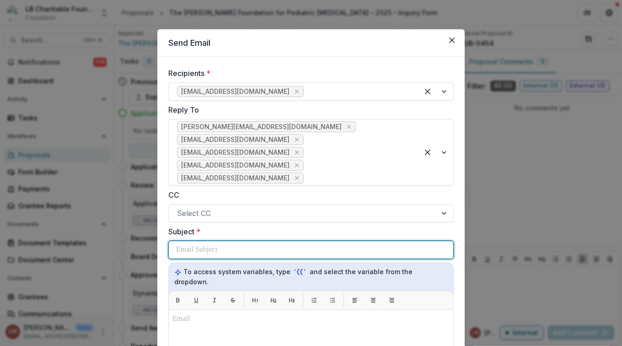
click at [217, 252] on p at bounding box center [196, 249] width 41 height 11
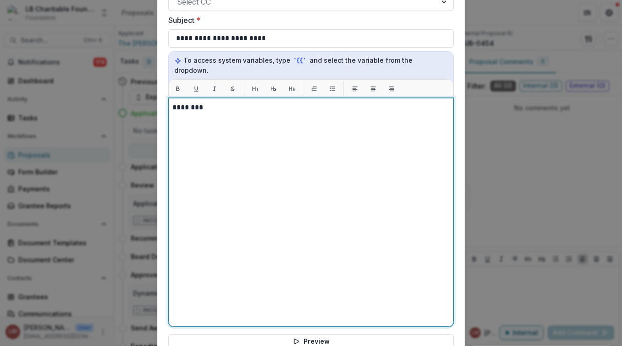
scroll to position [216, 0]
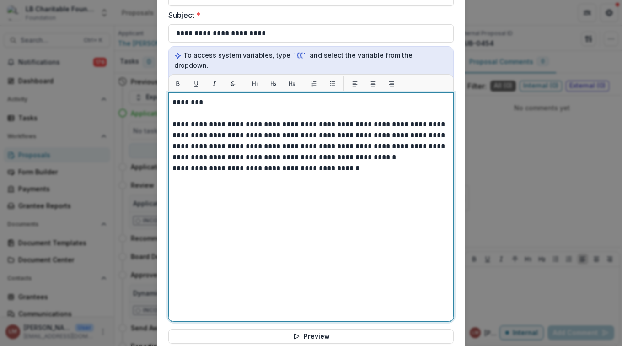
click at [282, 119] on p "**********" at bounding box center [311, 141] width 277 height 44
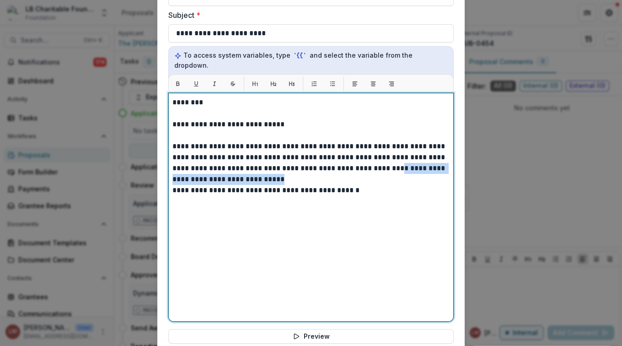
drag, startPoint x: 352, startPoint y: 159, endPoint x: 390, endPoint y: 157, distance: 38.1
click at [390, 164] on p "**********" at bounding box center [311, 163] width 277 height 44
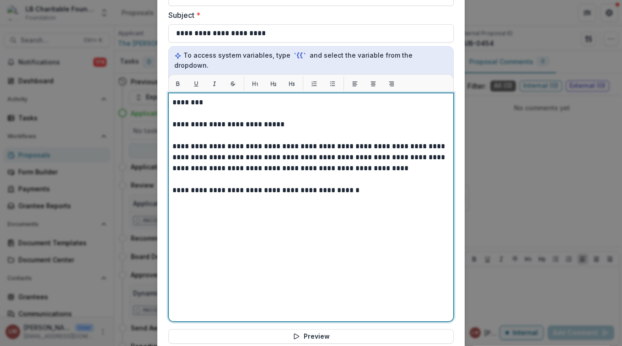
click at [205, 200] on div "**********" at bounding box center [311, 207] width 277 height 221
click at [363, 185] on p "**********" at bounding box center [311, 190] width 277 height 11
click at [230, 218] on p at bounding box center [311, 223] width 277 height 11
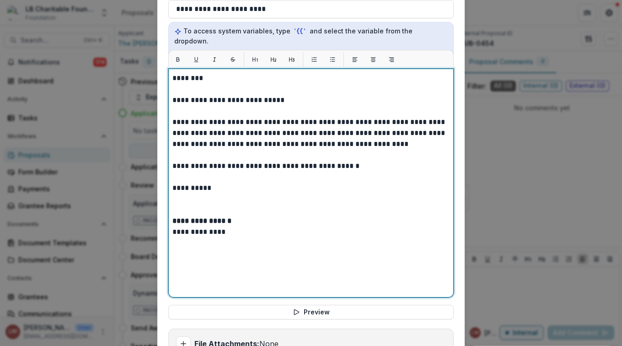
scroll to position [313, 0]
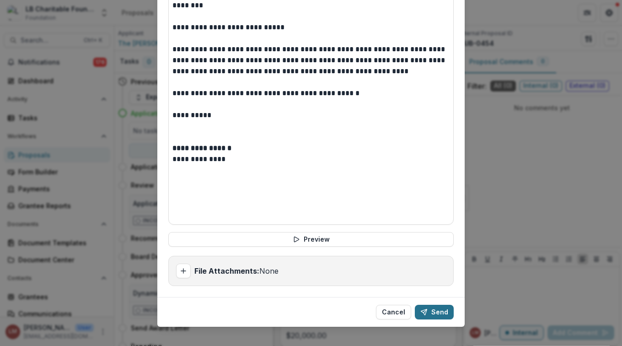
click at [446, 306] on button "Send" at bounding box center [434, 312] width 39 height 15
